Goal: Transaction & Acquisition: Purchase product/service

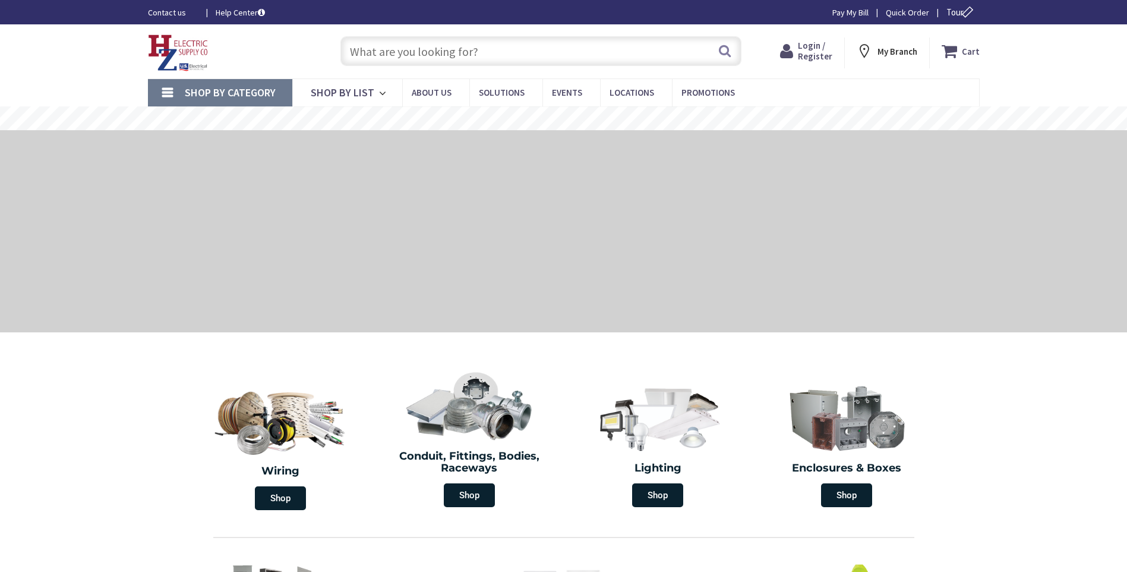
click at [820, 52] on span "Login / Register" at bounding box center [815, 51] width 34 height 22
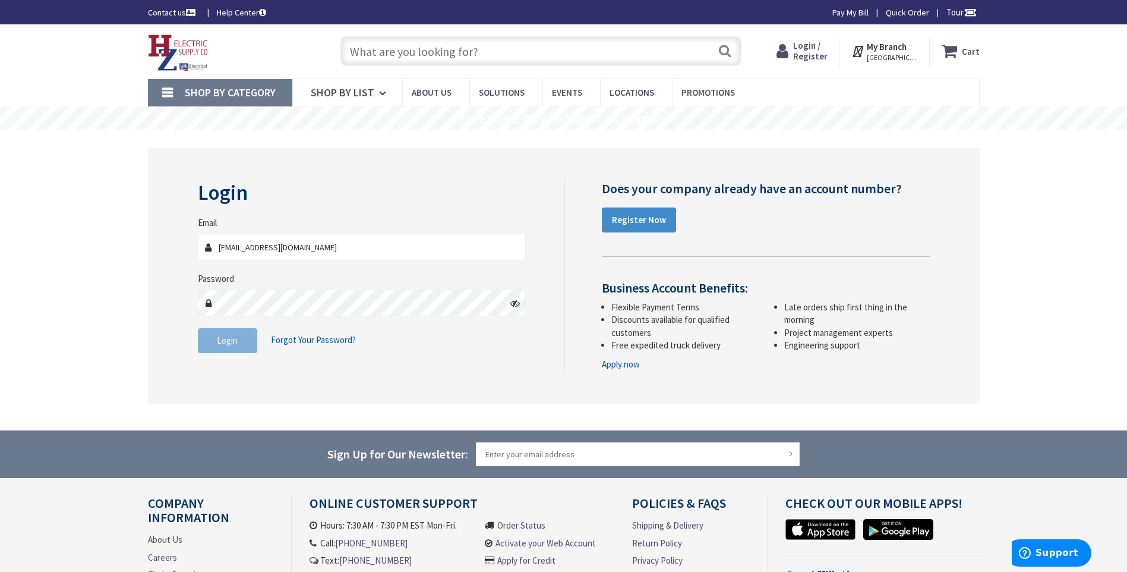
type input "[EMAIL_ADDRESS][DOMAIN_NAME]"
click at [252, 351] on button "Login" at bounding box center [227, 340] width 59 height 25
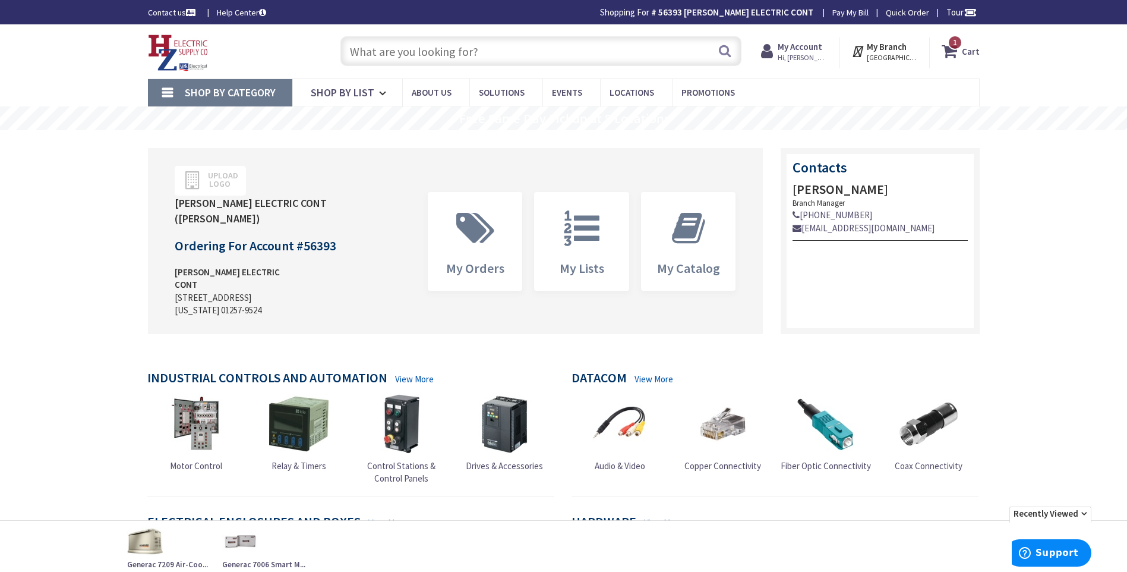
click at [403, 52] on input "text" at bounding box center [540, 51] width 401 height 30
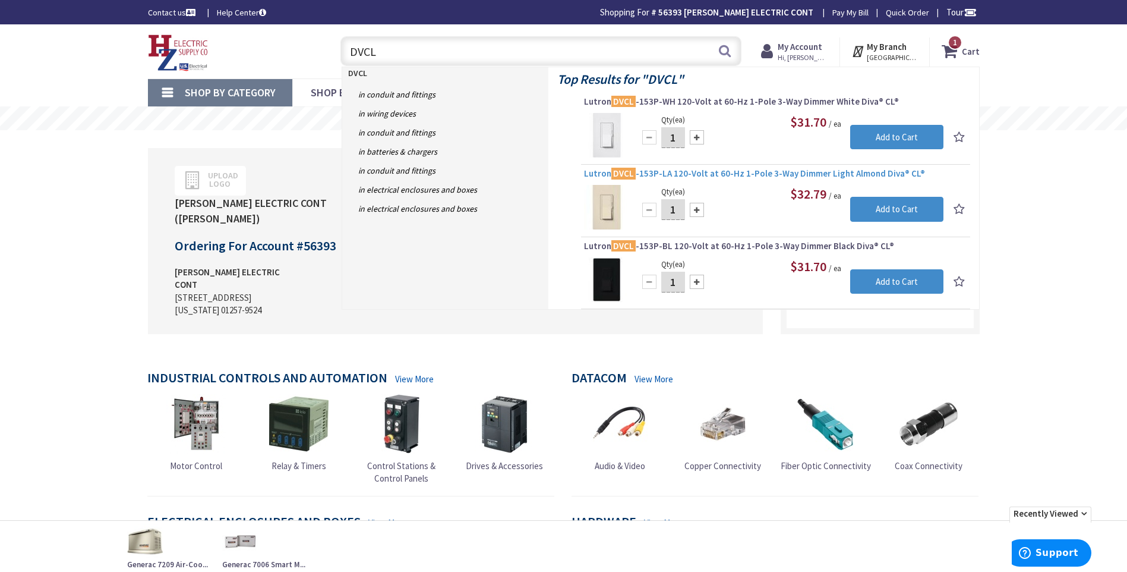
type input "DVCL"
click at [728, 173] on span "Lutron DVCL -153P-LA 120-Volt at 60-Hz 1-Pole 3-Way Dimmer Light Almond Diva® C…" at bounding box center [775, 174] width 383 height 12
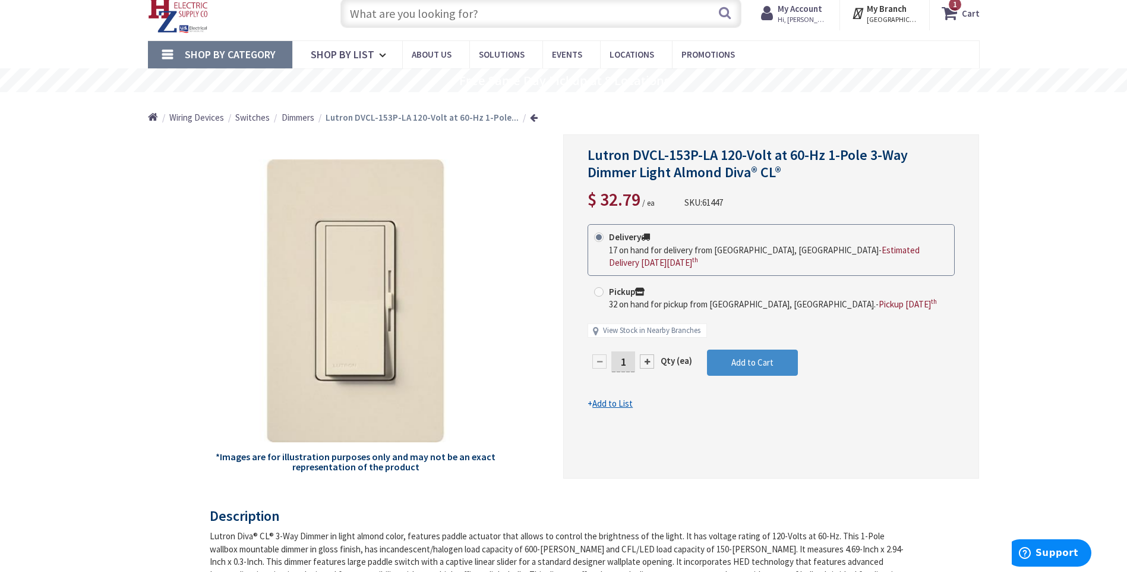
scroll to position [59, 0]
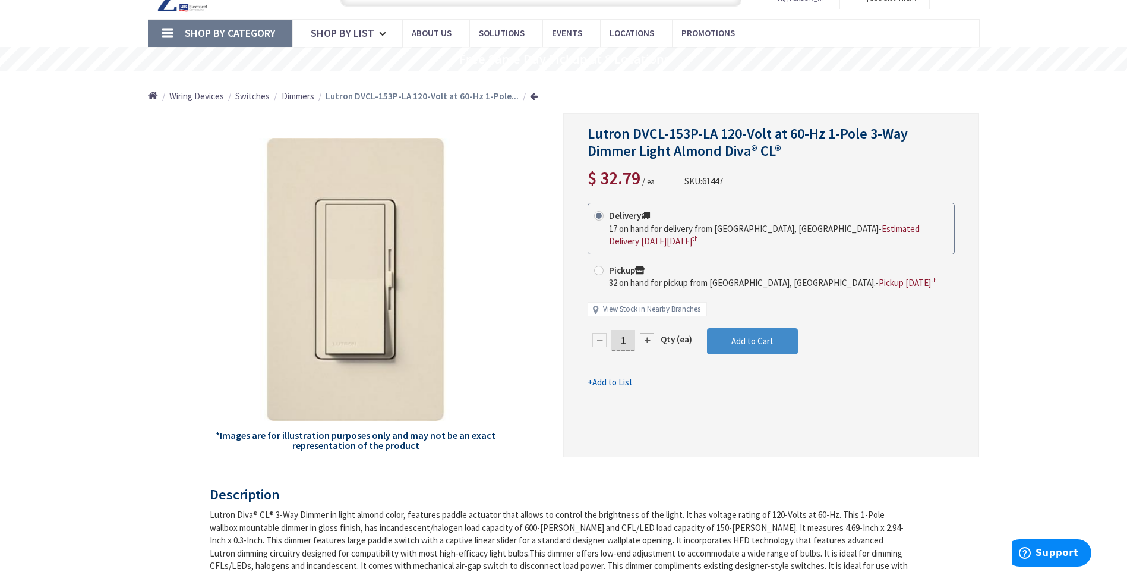
drag, startPoint x: 1018, startPoint y: 261, endPoint x: 1001, endPoint y: 185, distance: 77.8
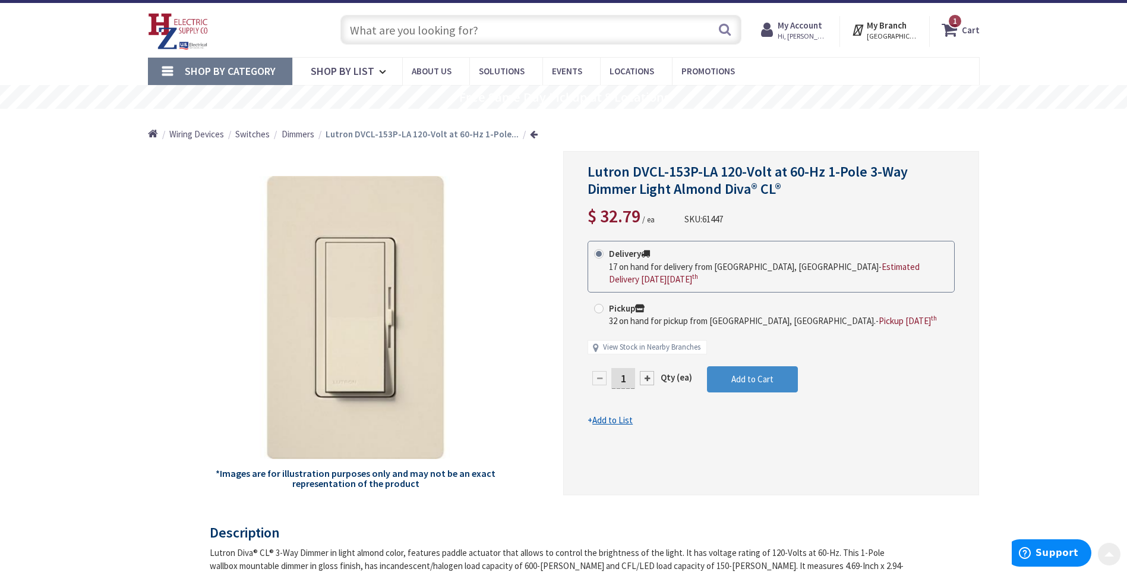
scroll to position [0, 0]
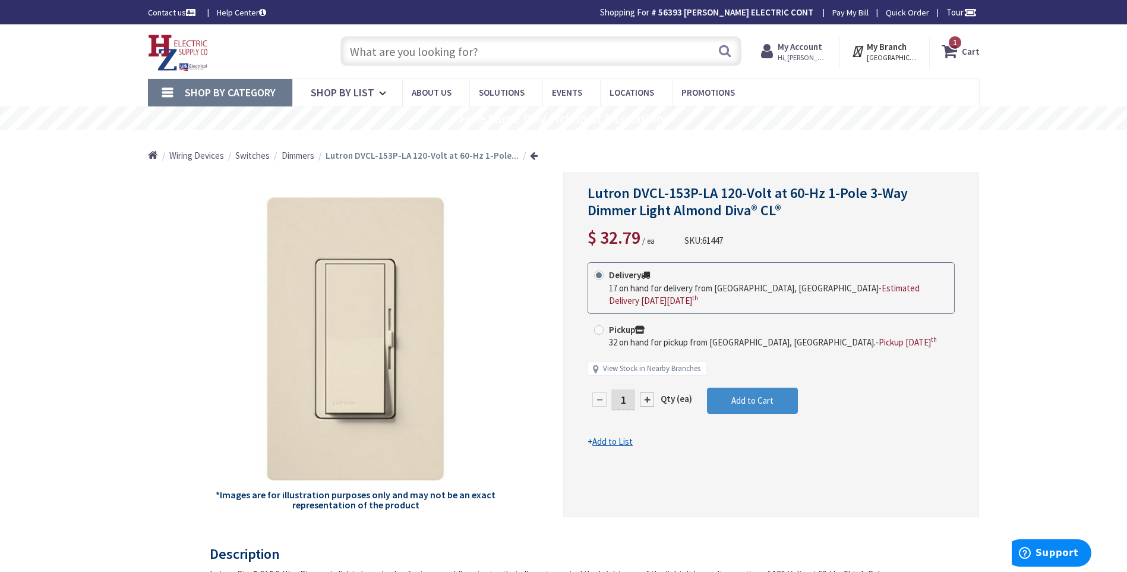
click at [816, 55] on span "Hi, David" at bounding box center [803, 58] width 50 height 10
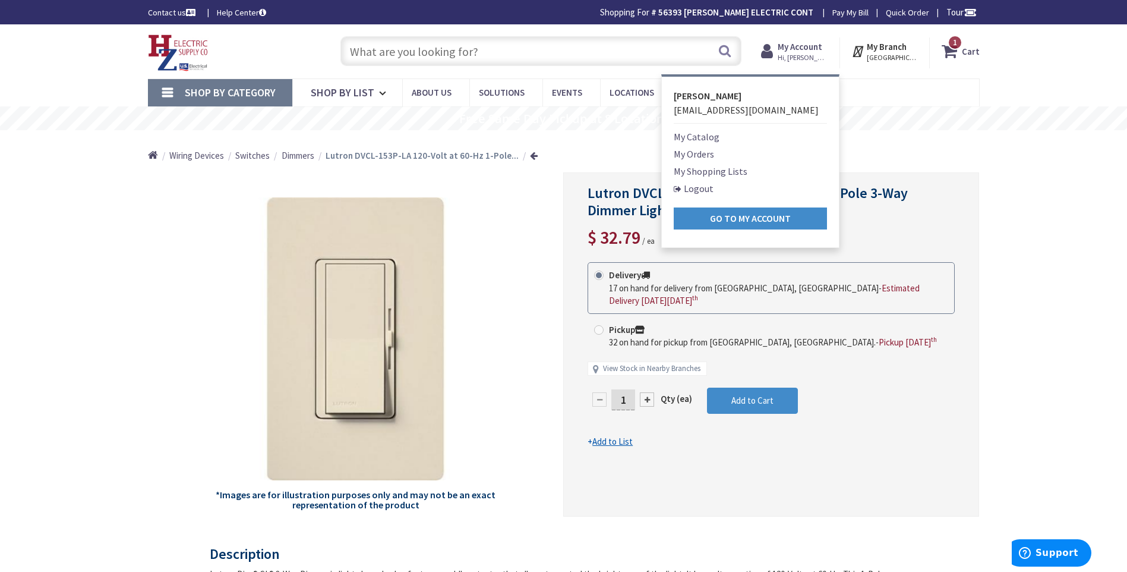
click at [706, 188] on link "Logout" at bounding box center [694, 188] width 40 height 14
